Goal: Task Accomplishment & Management: Manage account settings

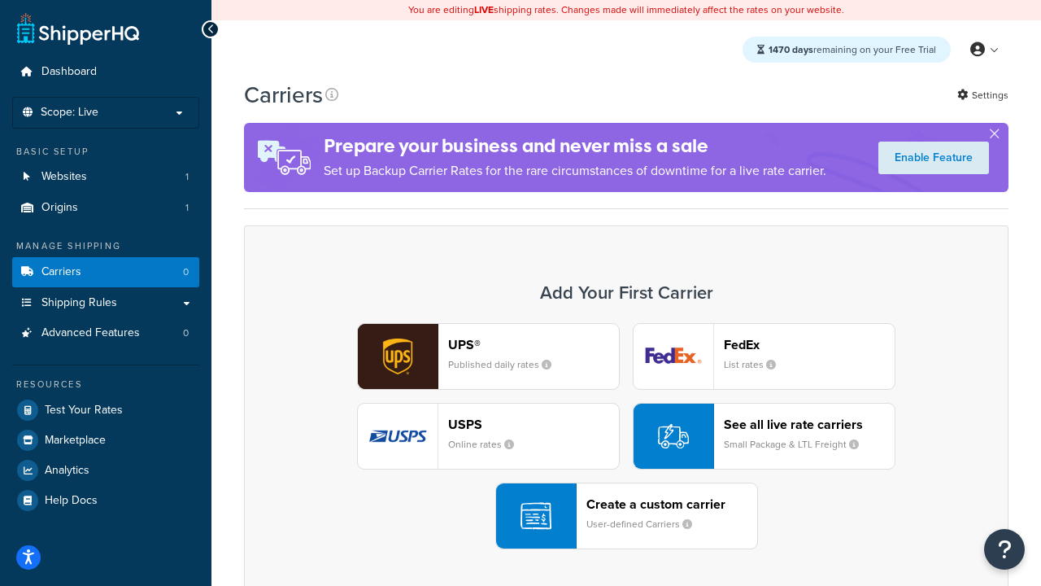
click at [626, 436] on div "UPS® Published daily rates FedEx List rates USPS Online rates See all live rate…" at bounding box center [626, 436] width 731 height 226
click at [810, 344] on header "FedEx" at bounding box center [809, 344] width 171 height 15
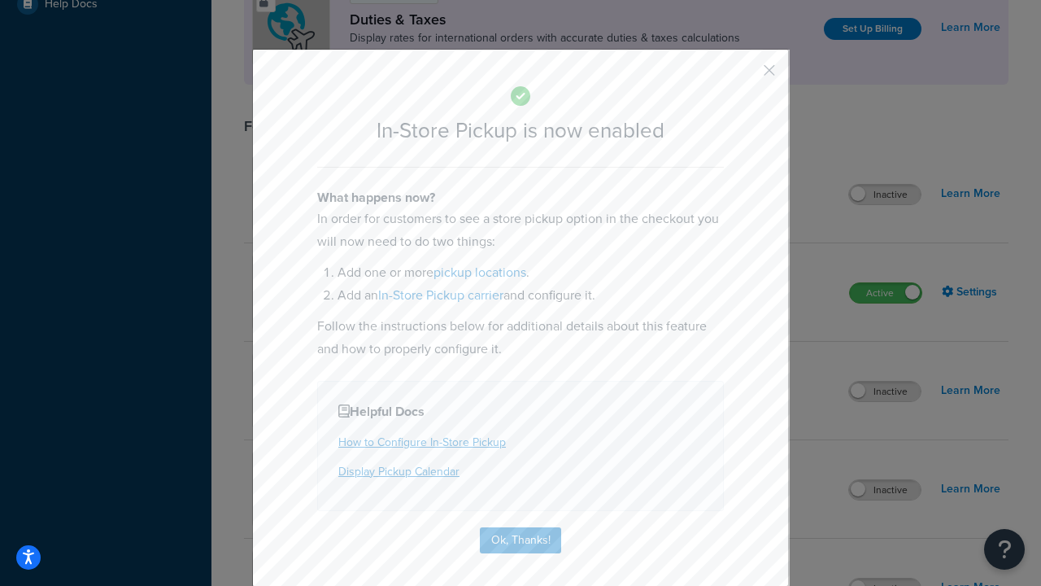
click at [745, 76] on button "button" at bounding box center [746, 76] width 4 height 4
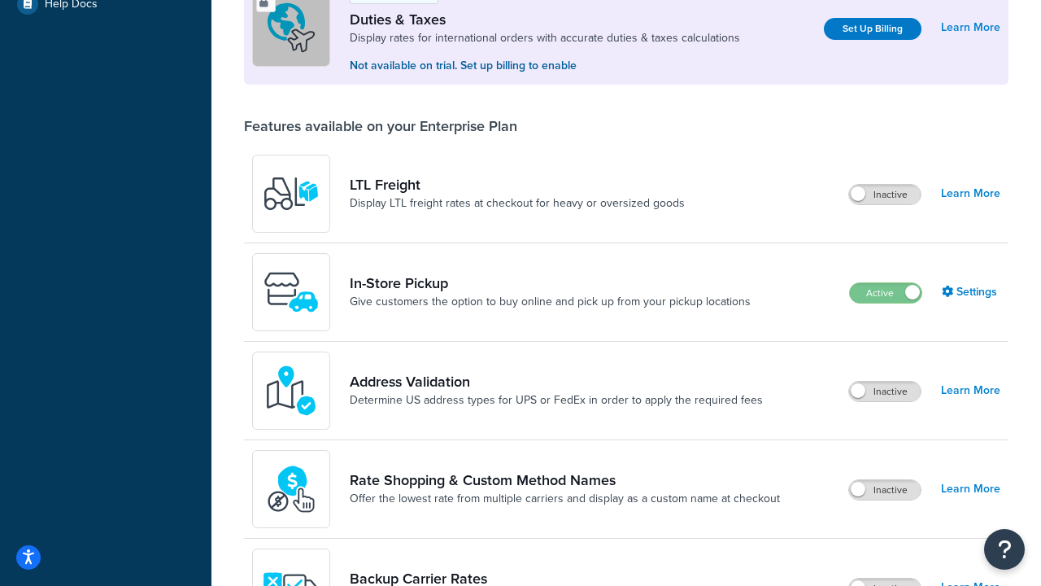
scroll to position [496, 0]
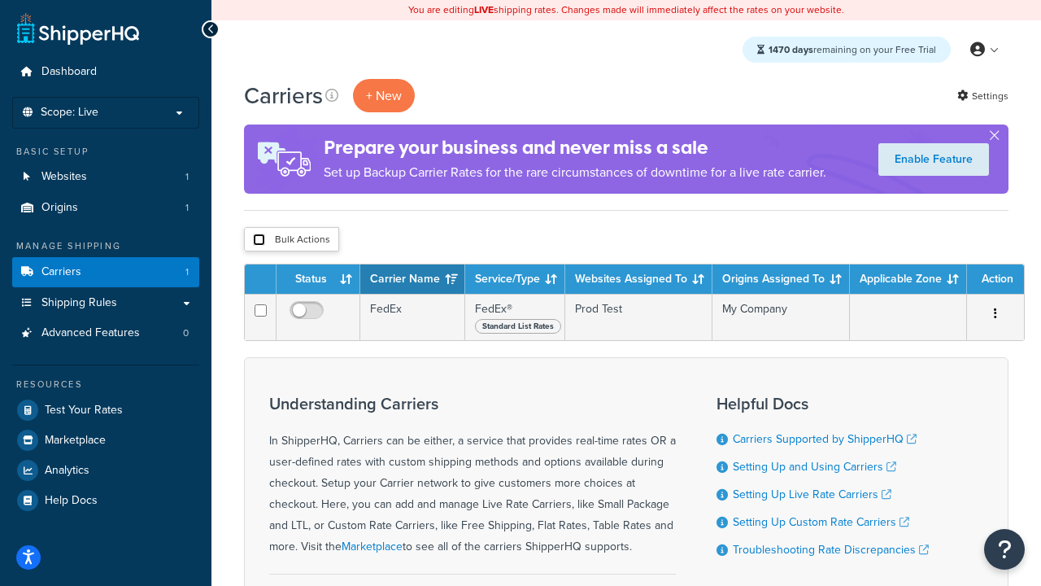
click at [259, 240] on input "checkbox" at bounding box center [259, 239] width 12 height 12
checkbox input "true"
click at [0, 0] on button "Delete" at bounding box center [0, 0] width 0 height 0
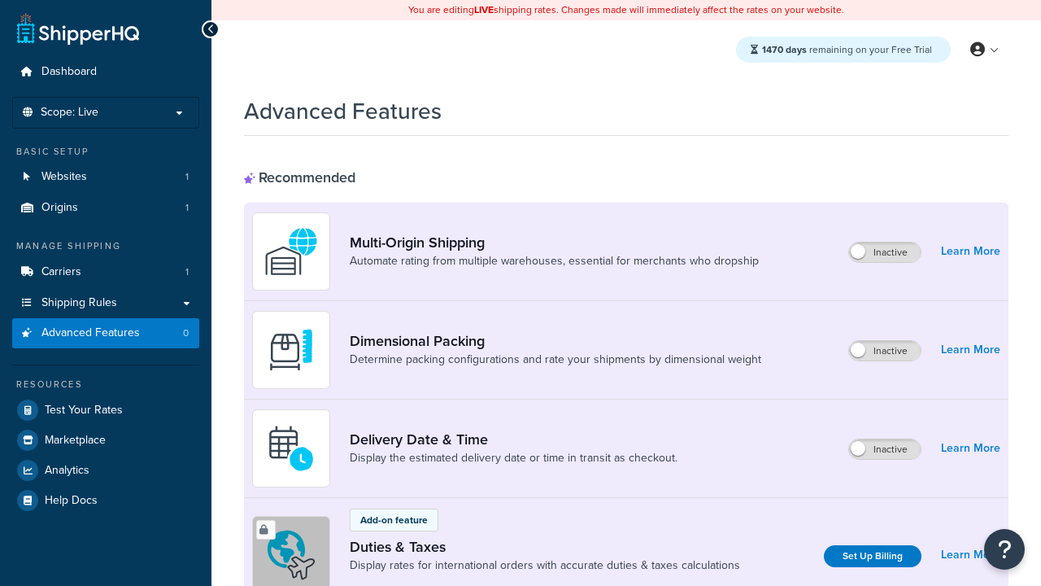
scroll to position [724, 0]
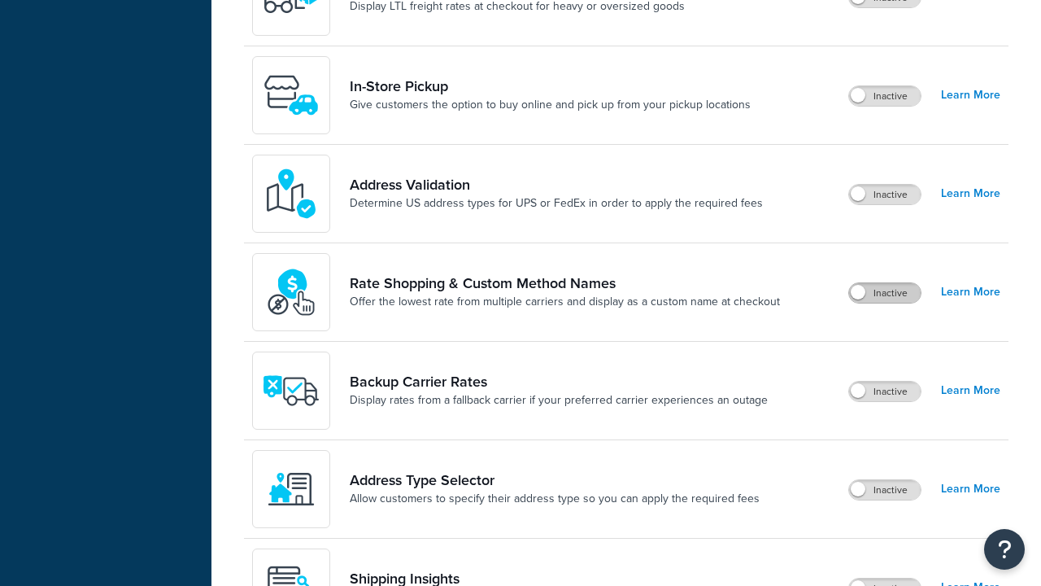
click at [885, 293] on label "Inactive" at bounding box center [885, 293] width 72 height 20
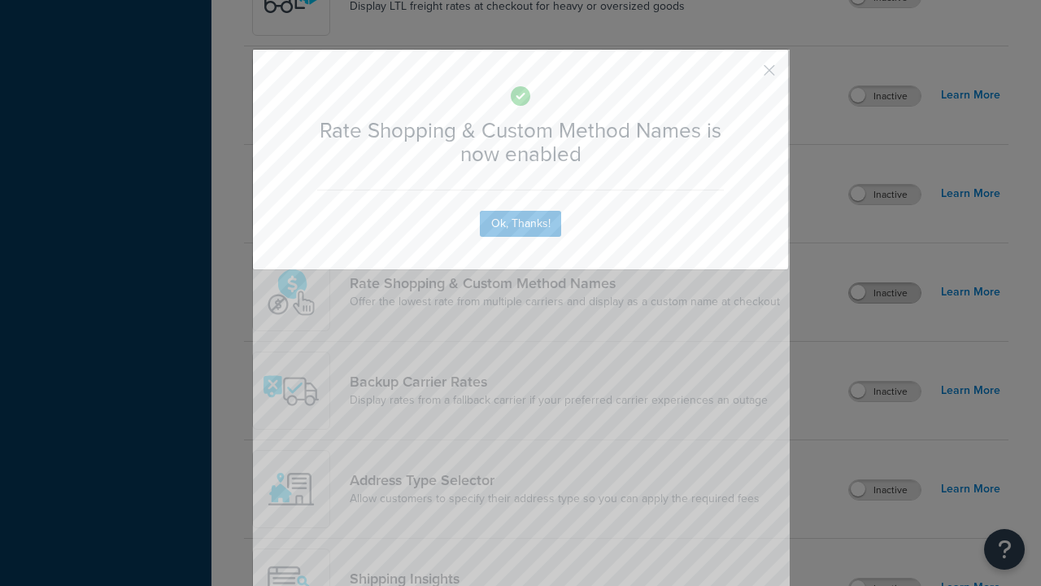
scroll to position [0, 0]
click at [745, 74] on button "button" at bounding box center [746, 76] width 4 height 4
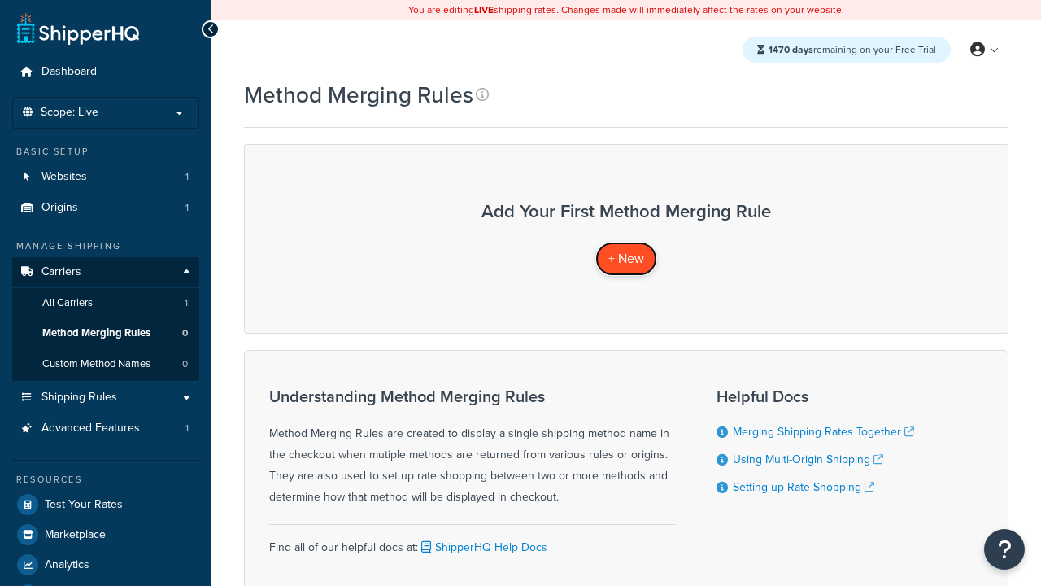
click at [626, 258] on span "+ New" at bounding box center [627, 258] width 36 height 19
